Goal: Task Accomplishment & Management: Use online tool/utility

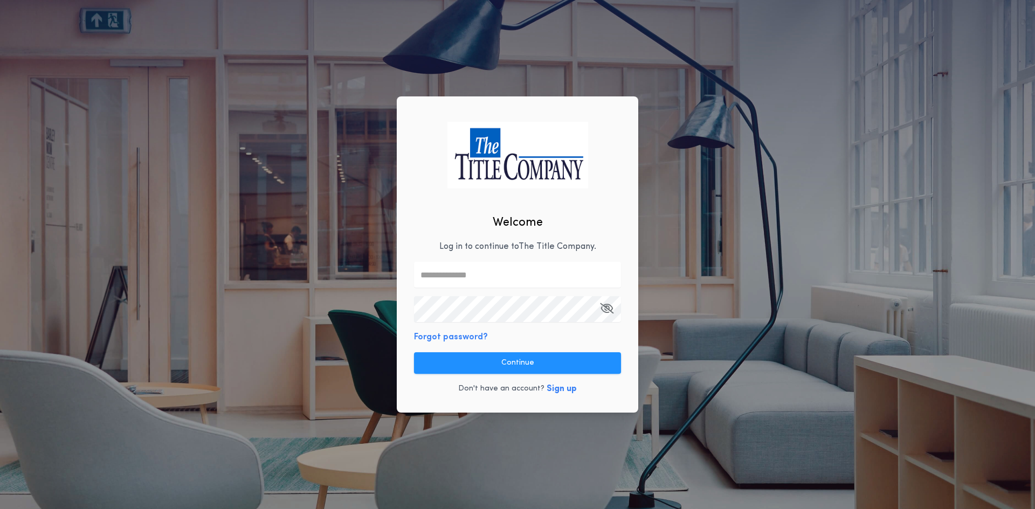
click at [484, 279] on input "text" at bounding box center [517, 275] width 207 height 26
type input "**********"
drag, startPoint x: 550, startPoint y: 359, endPoint x: 639, endPoint y: 295, distance: 109.6
click at [554, 360] on button "Continue" at bounding box center [517, 363] width 207 height 22
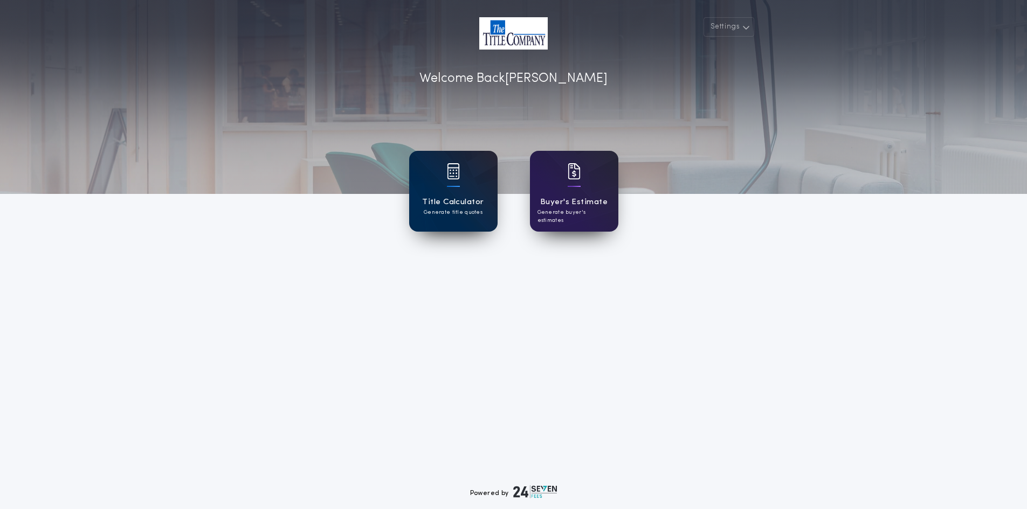
click at [427, 223] on div "Title Calculator Generate title quotes" at bounding box center [453, 191] width 88 height 81
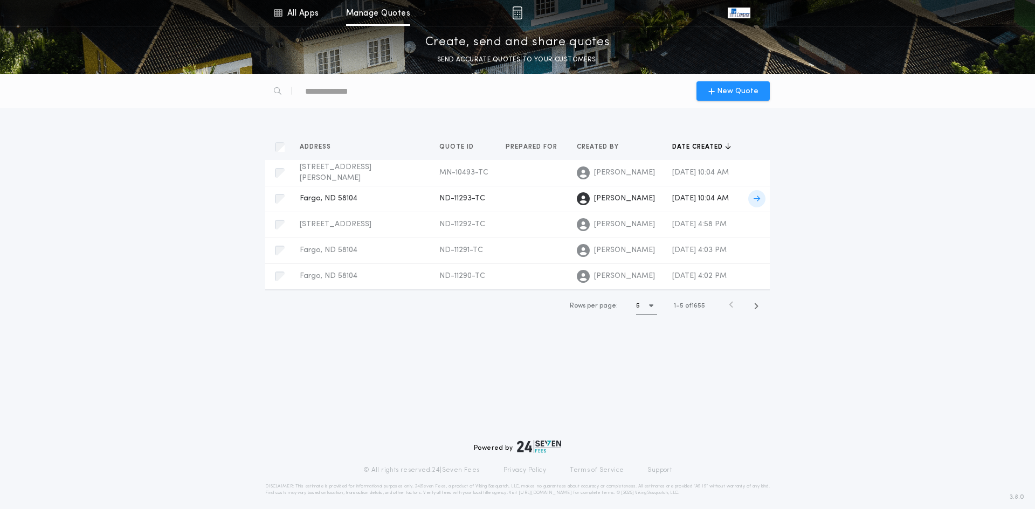
click at [439, 203] on span "ND-11293-TC" at bounding box center [462, 199] width 46 height 8
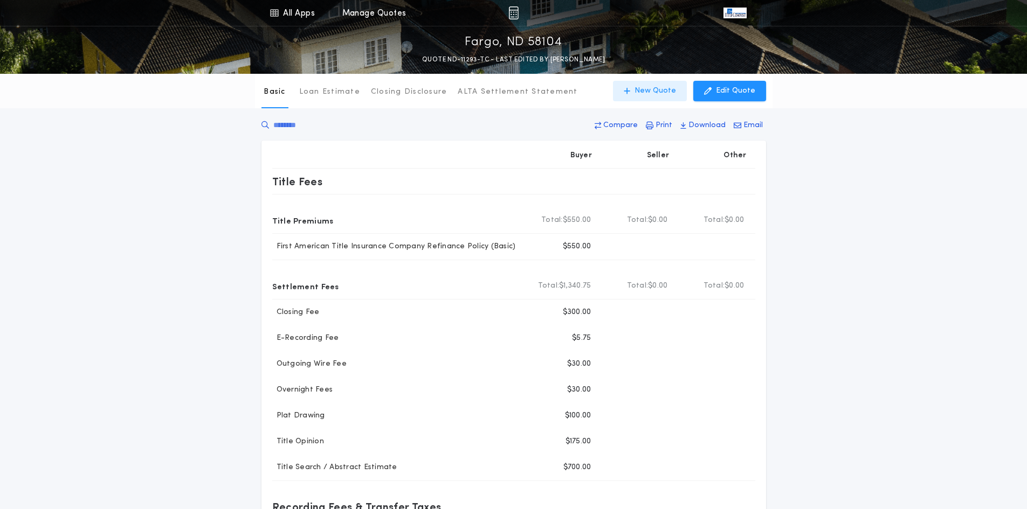
click at [640, 94] on button "New Quote" at bounding box center [650, 91] width 74 height 20
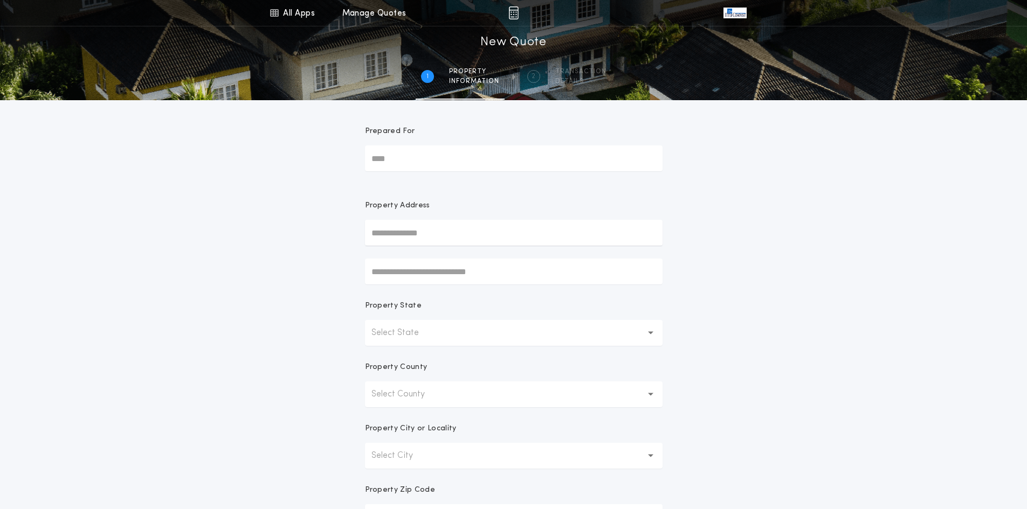
click at [434, 339] on p "Select State" at bounding box center [403, 333] width 65 height 13
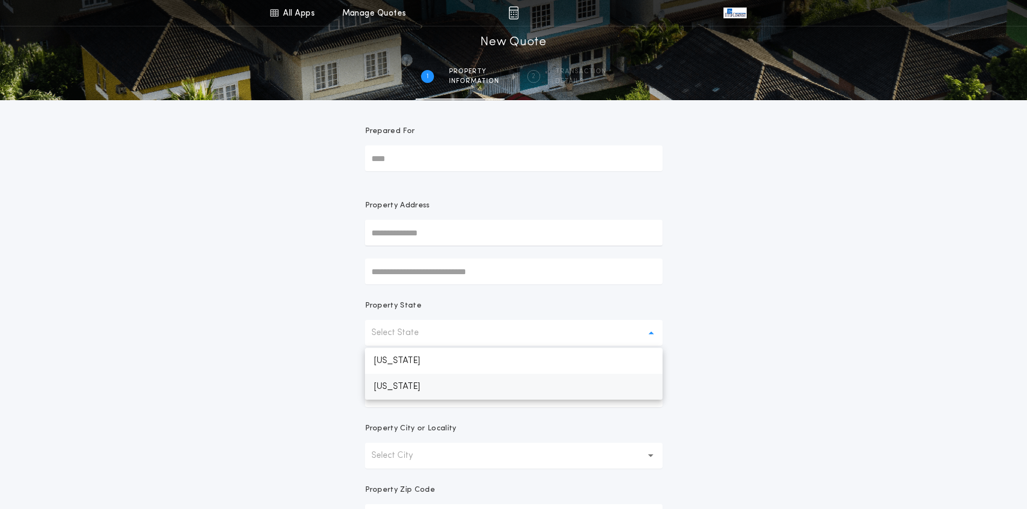
click at [448, 382] on p "[US_STATE]" at bounding box center [513, 387] width 297 height 26
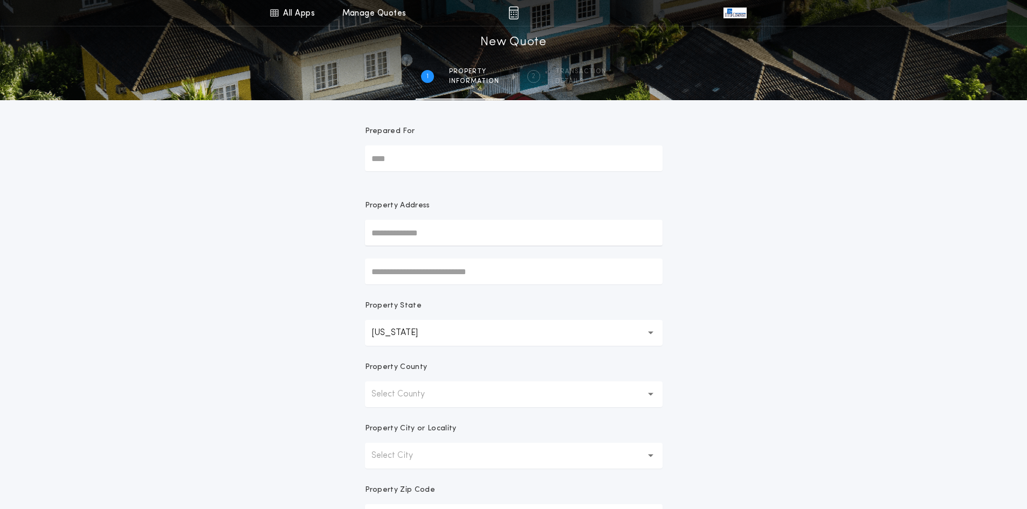
click at [446, 393] on button "Select County" at bounding box center [513, 395] width 297 height 26
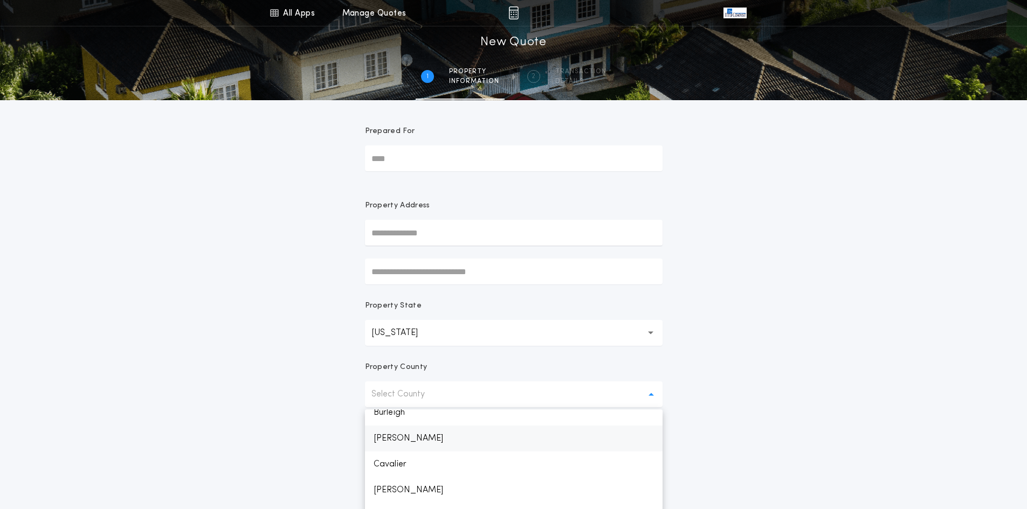
scroll to position [216, 0]
click at [445, 418] on p "[PERSON_NAME]" at bounding box center [513, 414] width 297 height 26
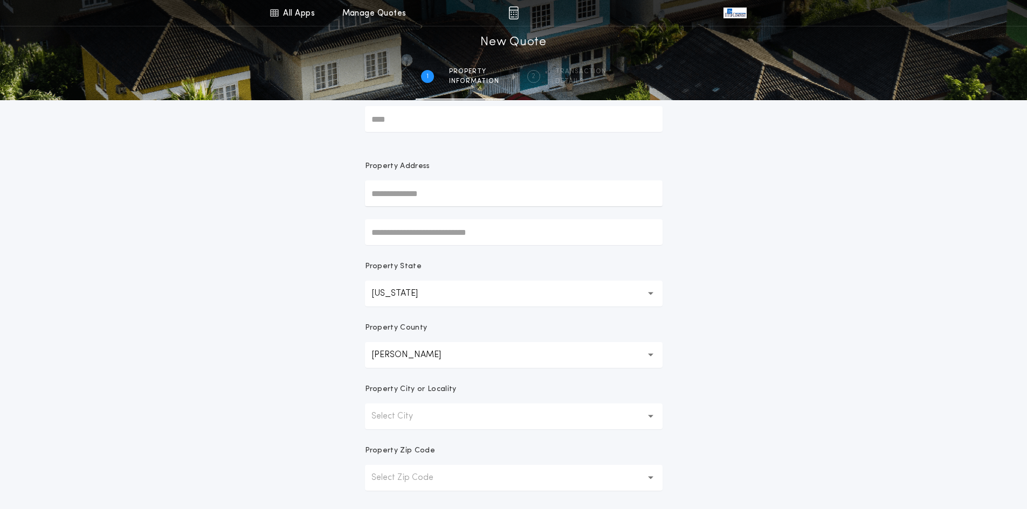
scroll to position [54, 0]
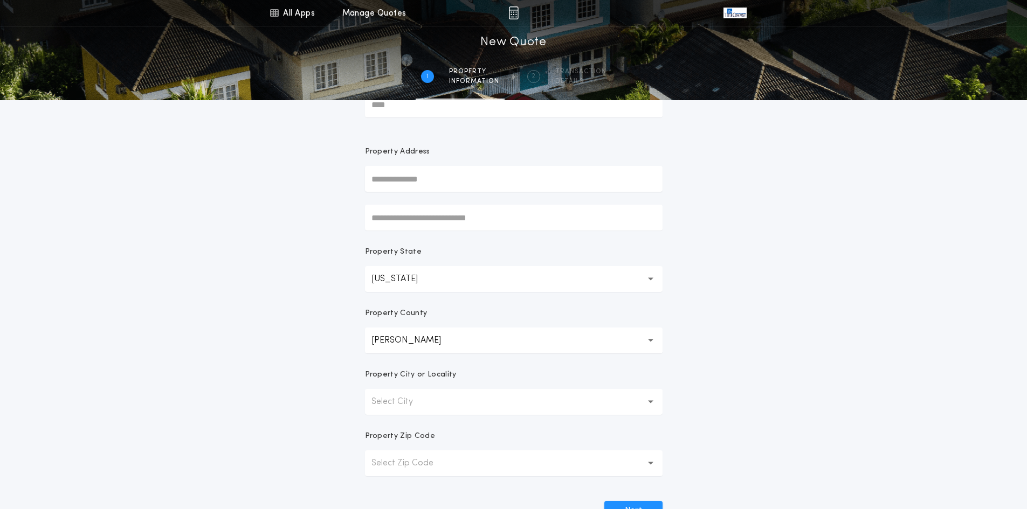
click at [457, 409] on button "Select City" at bounding box center [513, 402] width 297 height 26
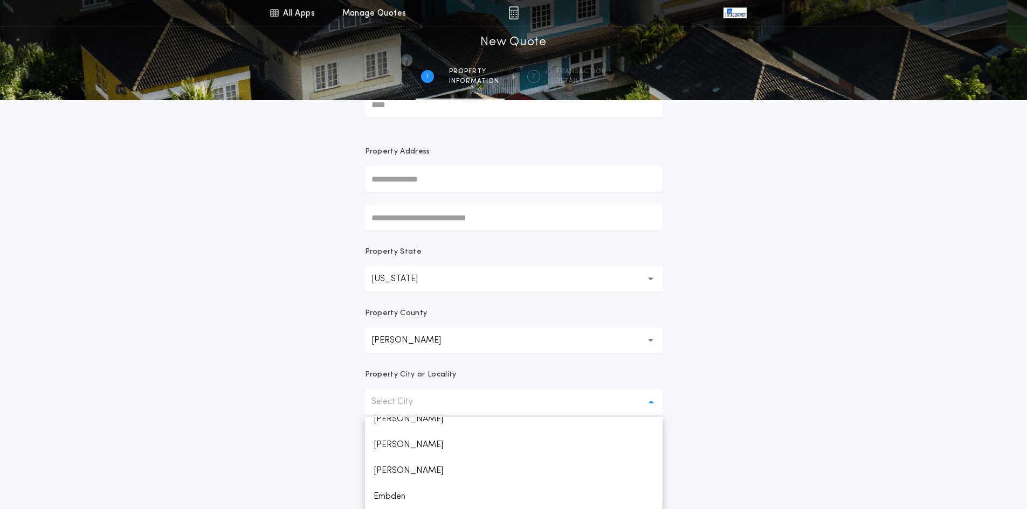
scroll to position [377, 0]
click at [460, 488] on p "Fargo" at bounding box center [513, 493] width 297 height 26
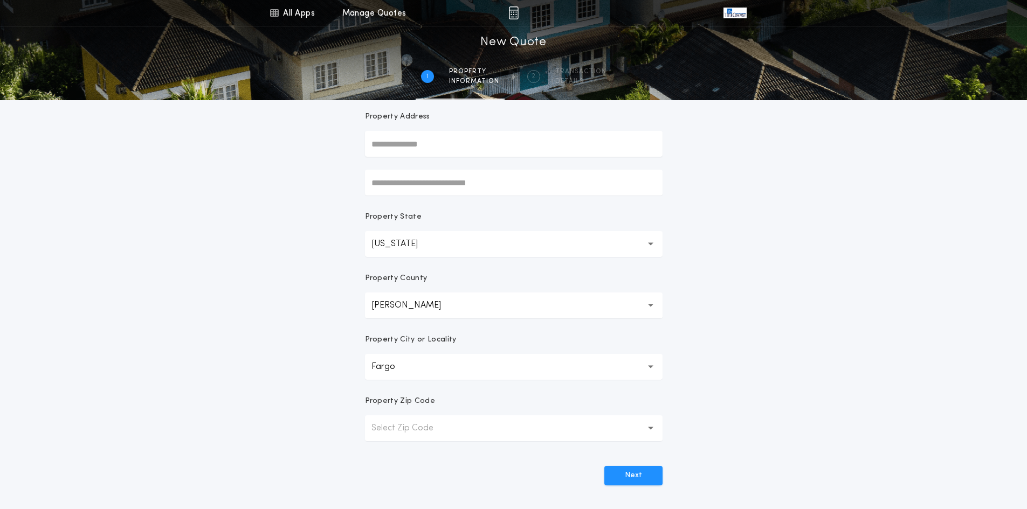
scroll to position [108, 0]
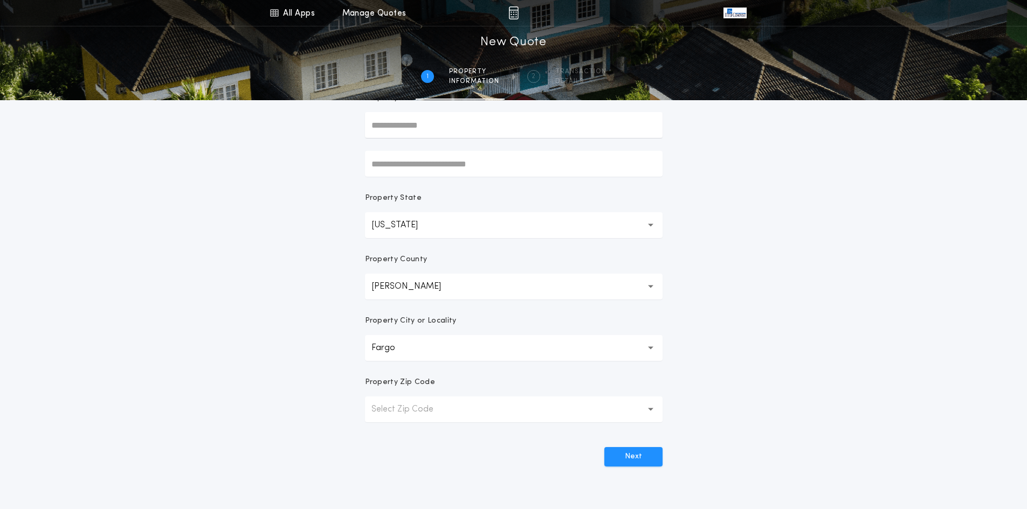
click at [463, 412] on button "Select Zip Code" at bounding box center [513, 410] width 297 height 26
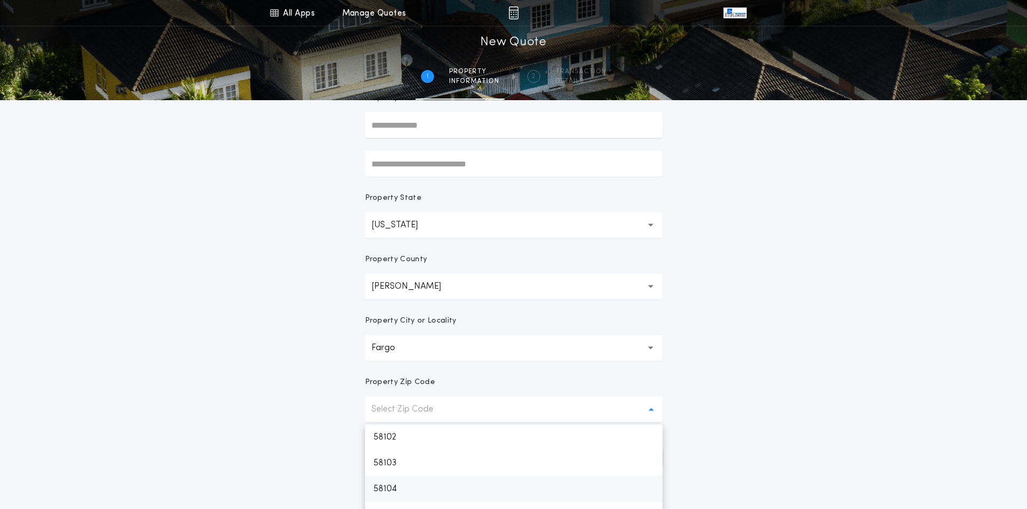
click at [483, 488] on p "58104" at bounding box center [513, 489] width 297 height 26
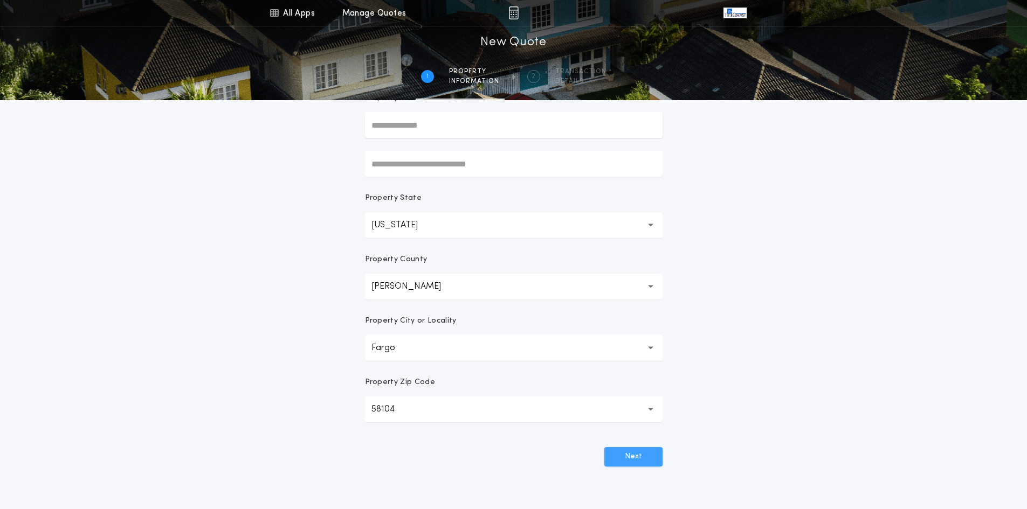
click at [640, 460] on button "Next" at bounding box center [633, 456] width 58 height 19
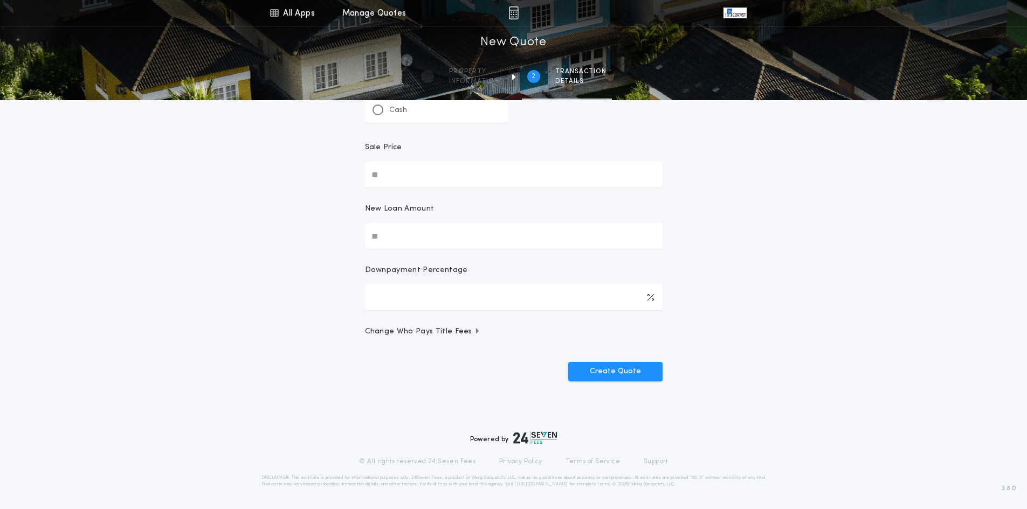
scroll to position [0, 0]
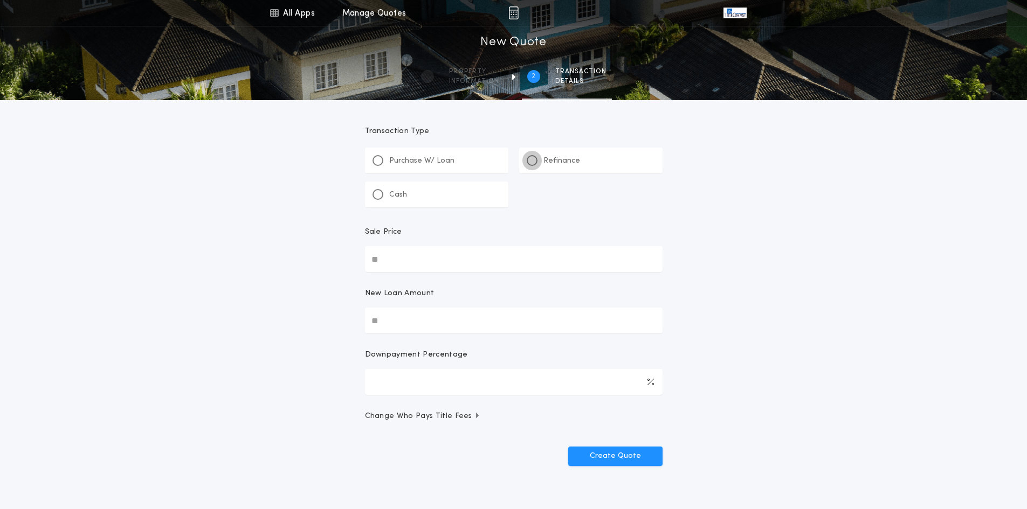
click at [530, 160] on div at bounding box center [531, 160] width 5 height 5
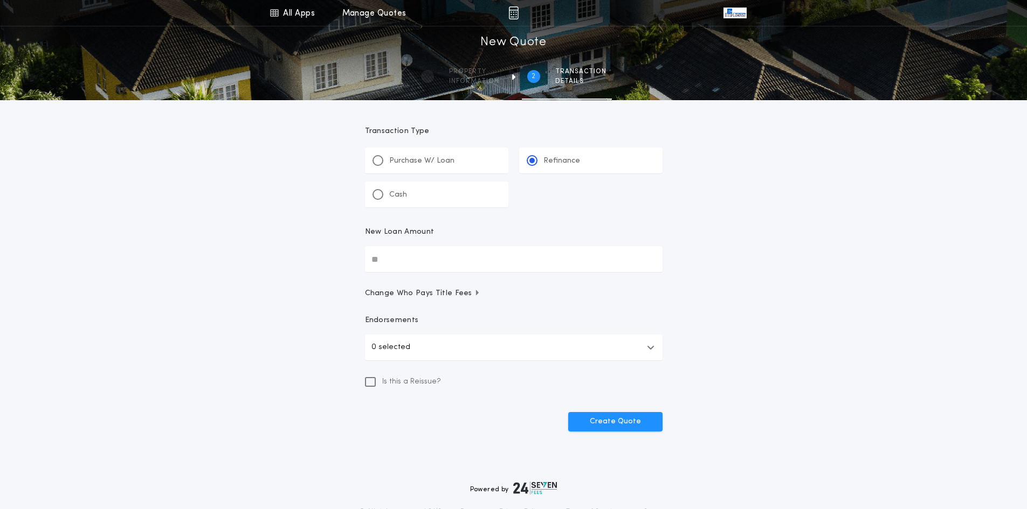
click at [411, 256] on input "New Loan Amount" at bounding box center [513, 259] width 297 height 26
type input "********"
drag, startPoint x: 620, startPoint y: 422, endPoint x: 633, endPoint y: 413, distance: 15.8
click at [620, 422] on button "Create Quote" at bounding box center [615, 421] width 94 height 19
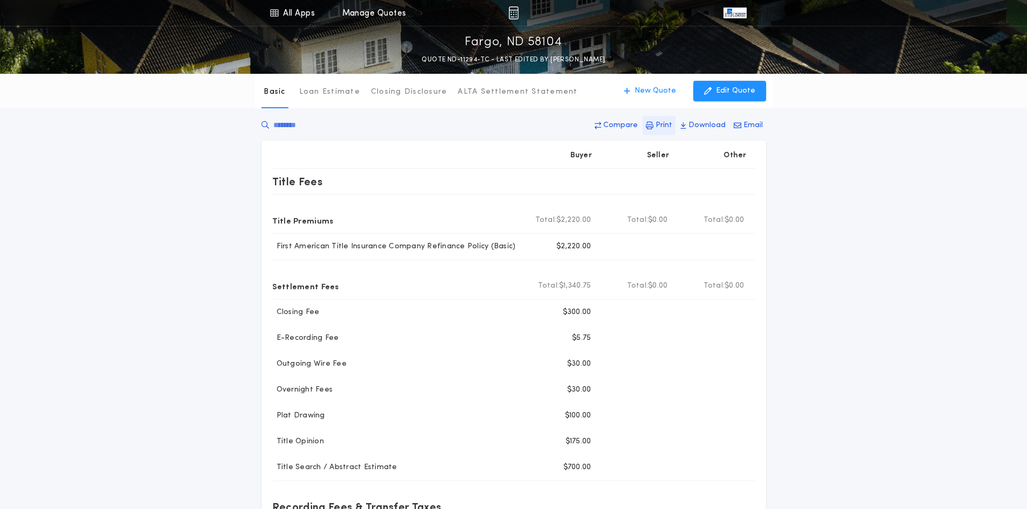
click at [663, 127] on p "Print" at bounding box center [663, 125] width 17 height 11
